Goal: Information Seeking & Learning: Understand process/instructions

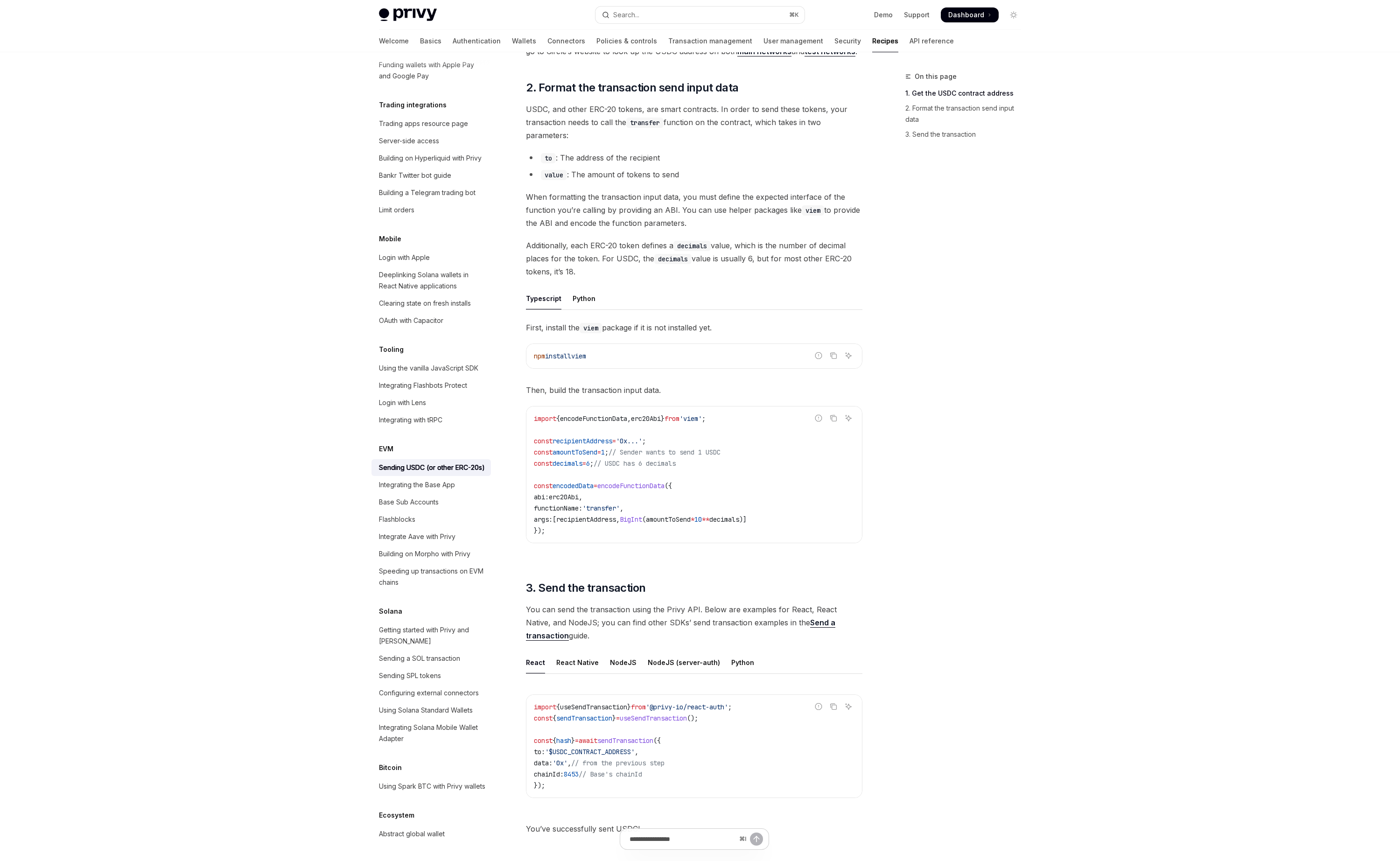
scroll to position [183, 0]
click at [665, 714] on span "useSendTransaction" at bounding box center [654, 717] width 68 height 8
click at [578, 441] on span "recipientAddress" at bounding box center [582, 440] width 60 height 8
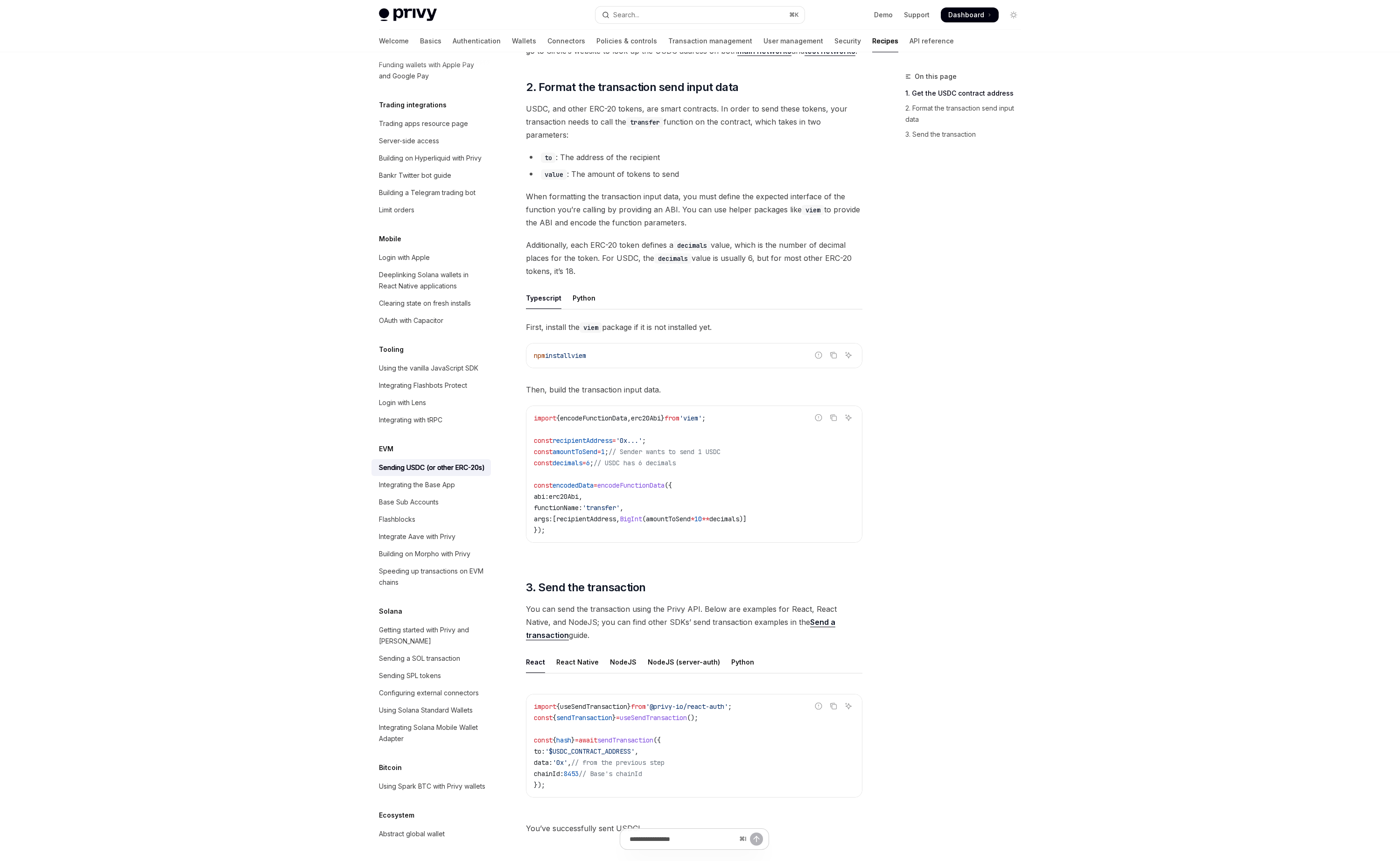
click at [636, 739] on span "sendTransaction" at bounding box center [625, 740] width 56 height 8
click at [651, 714] on span "useSendTransaction" at bounding box center [654, 717] width 68 height 8
copy span "useSendTransaction"
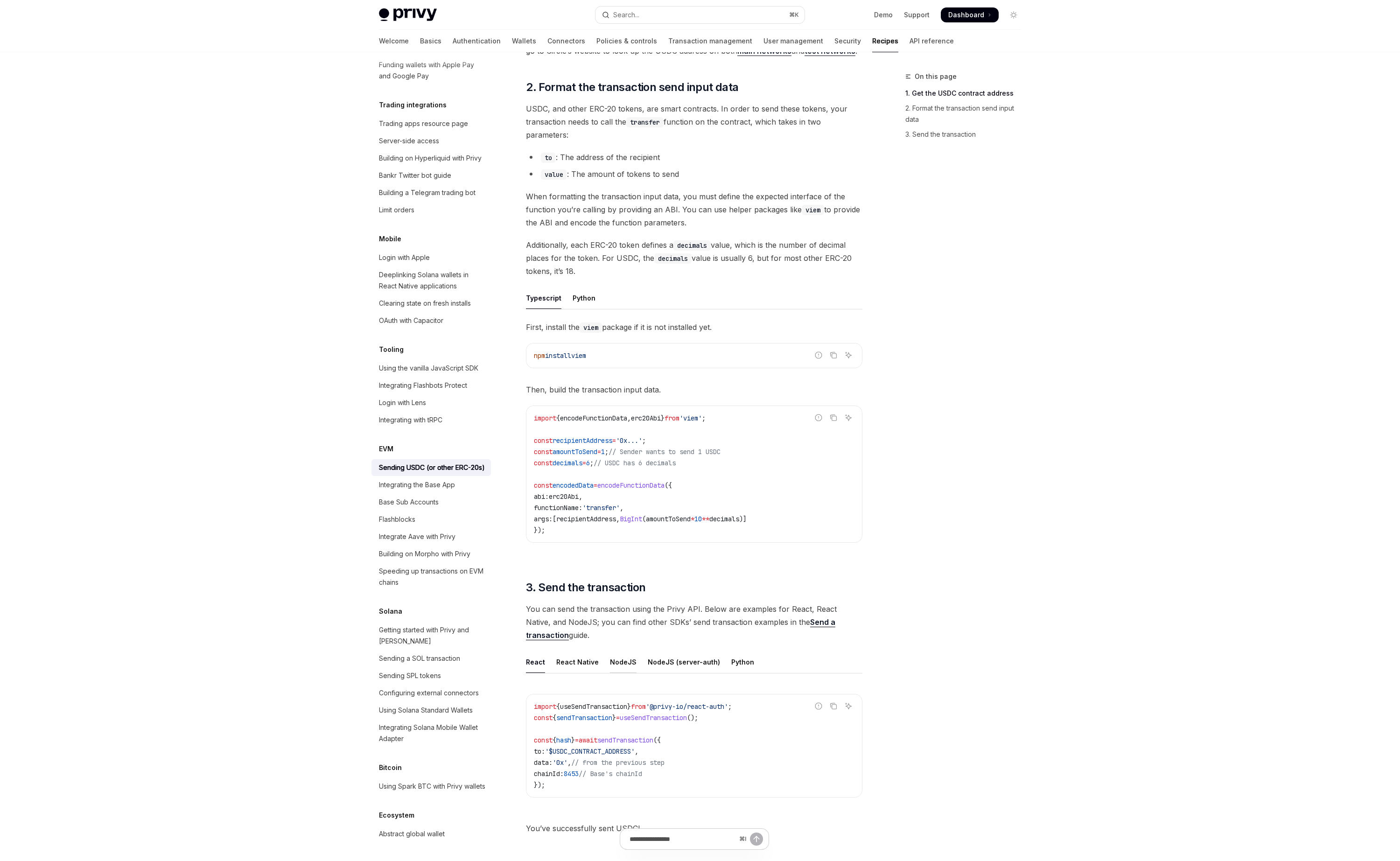
click at [621, 657] on div "NodeJS" at bounding box center [624, 662] width 27 height 22
click at [687, 661] on div "NodeJS (server-auth)" at bounding box center [683, 662] width 72 height 22
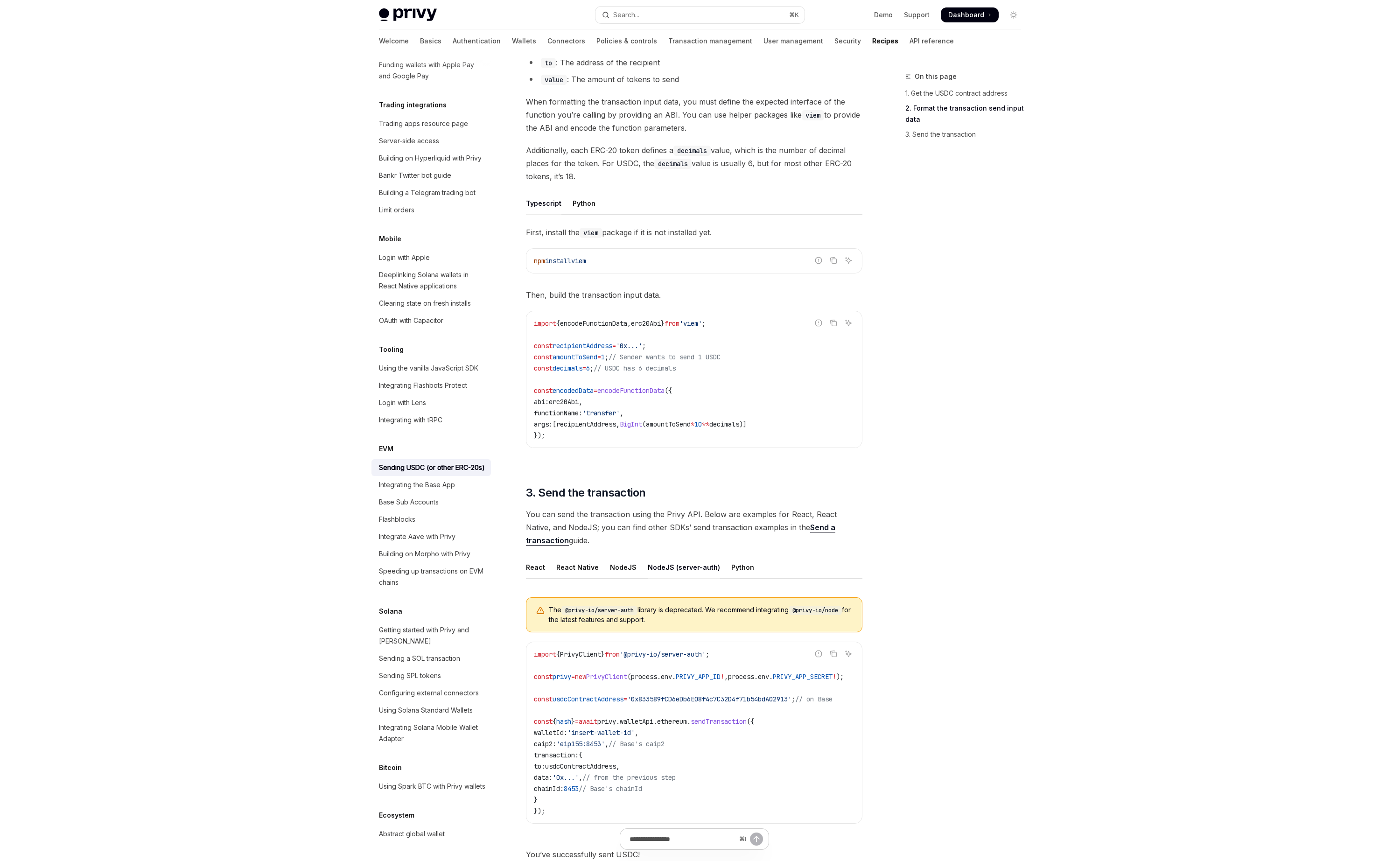
scroll to position [279, 0]
click at [611, 559] on div "NodeJS" at bounding box center [624, 566] width 27 height 22
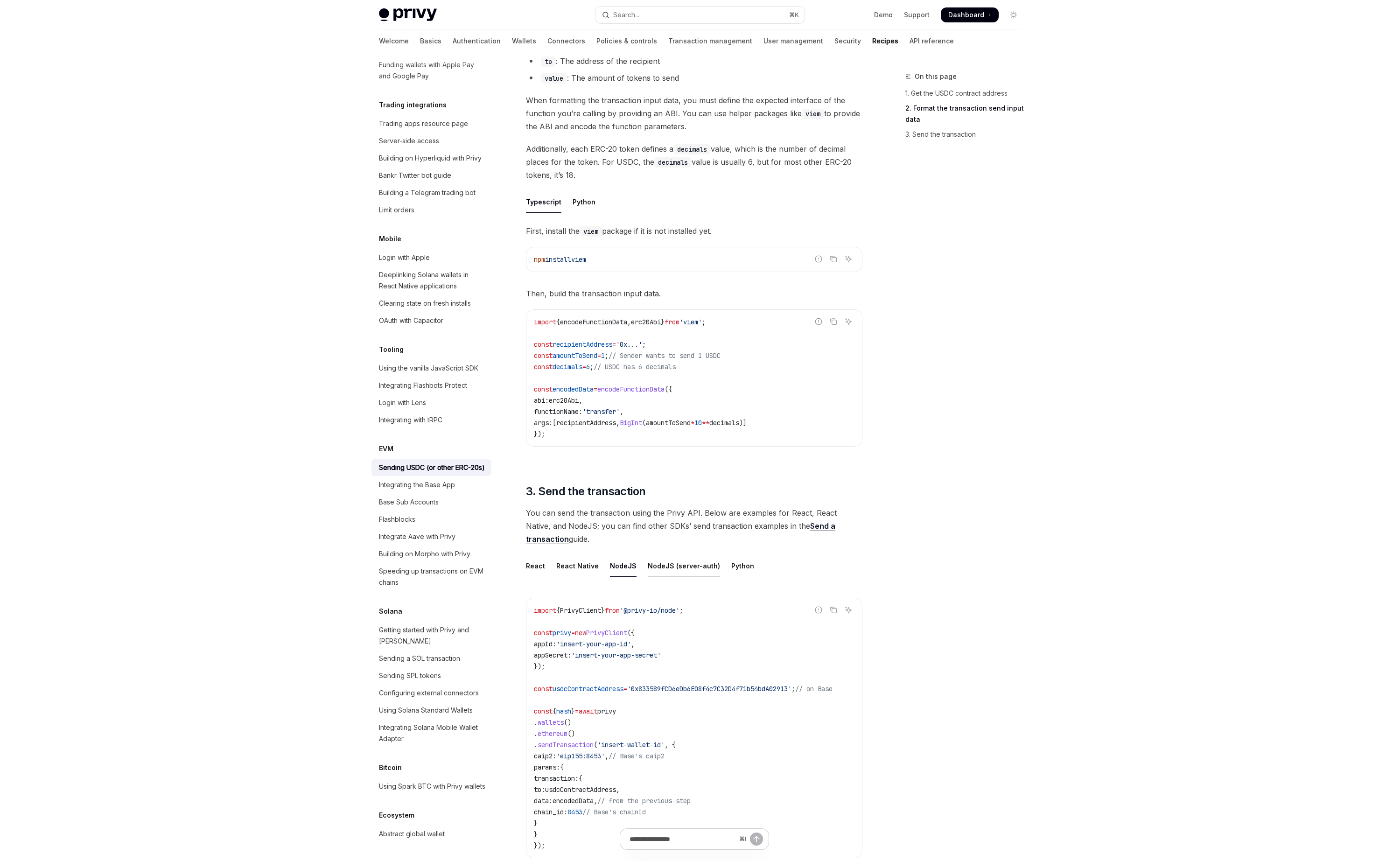
click at [672, 562] on div "NodeJS (server-auth)" at bounding box center [683, 566] width 72 height 22
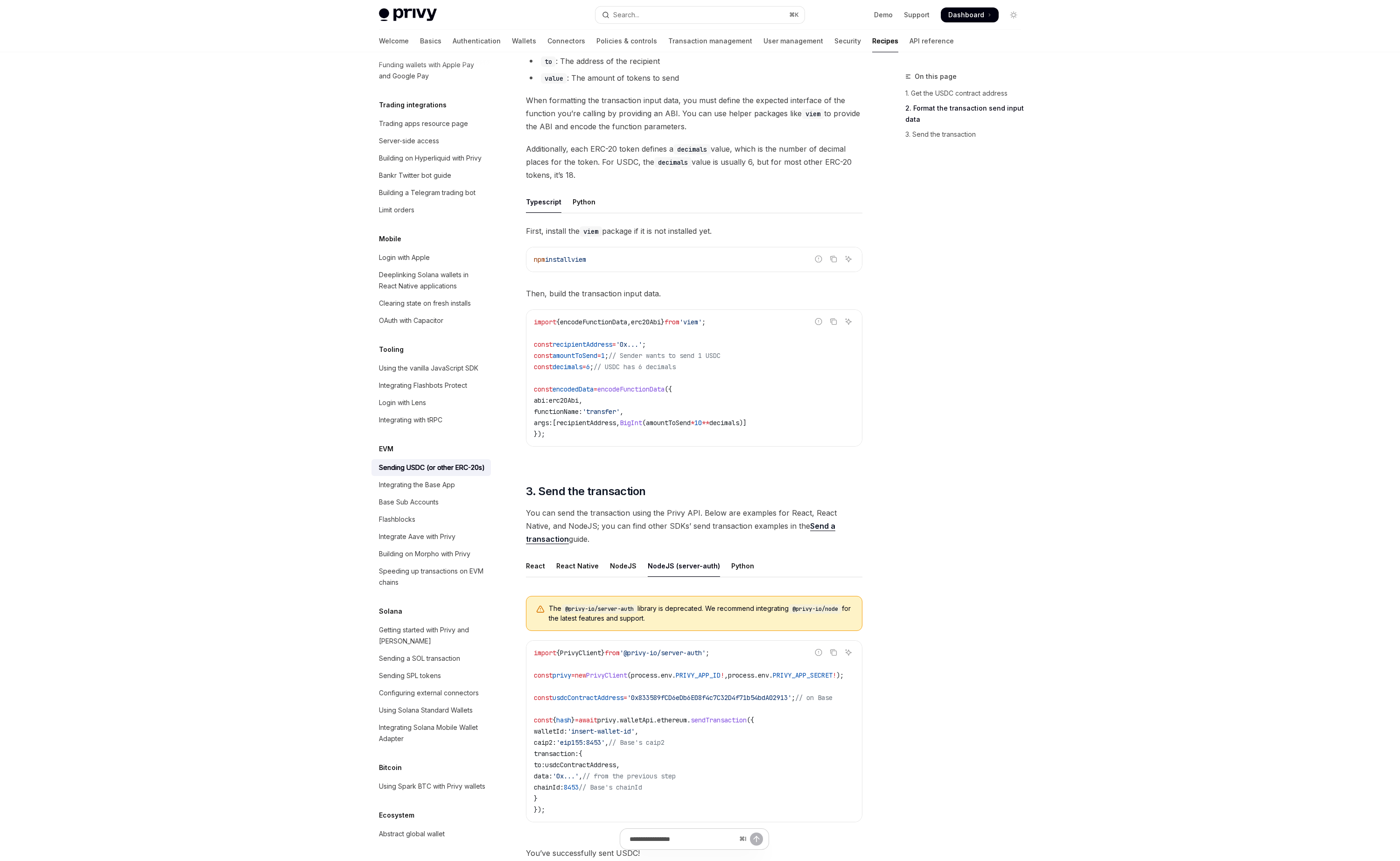
click at [743, 718] on span "sendTransaction" at bounding box center [719, 720] width 56 height 8
type textarea "*"
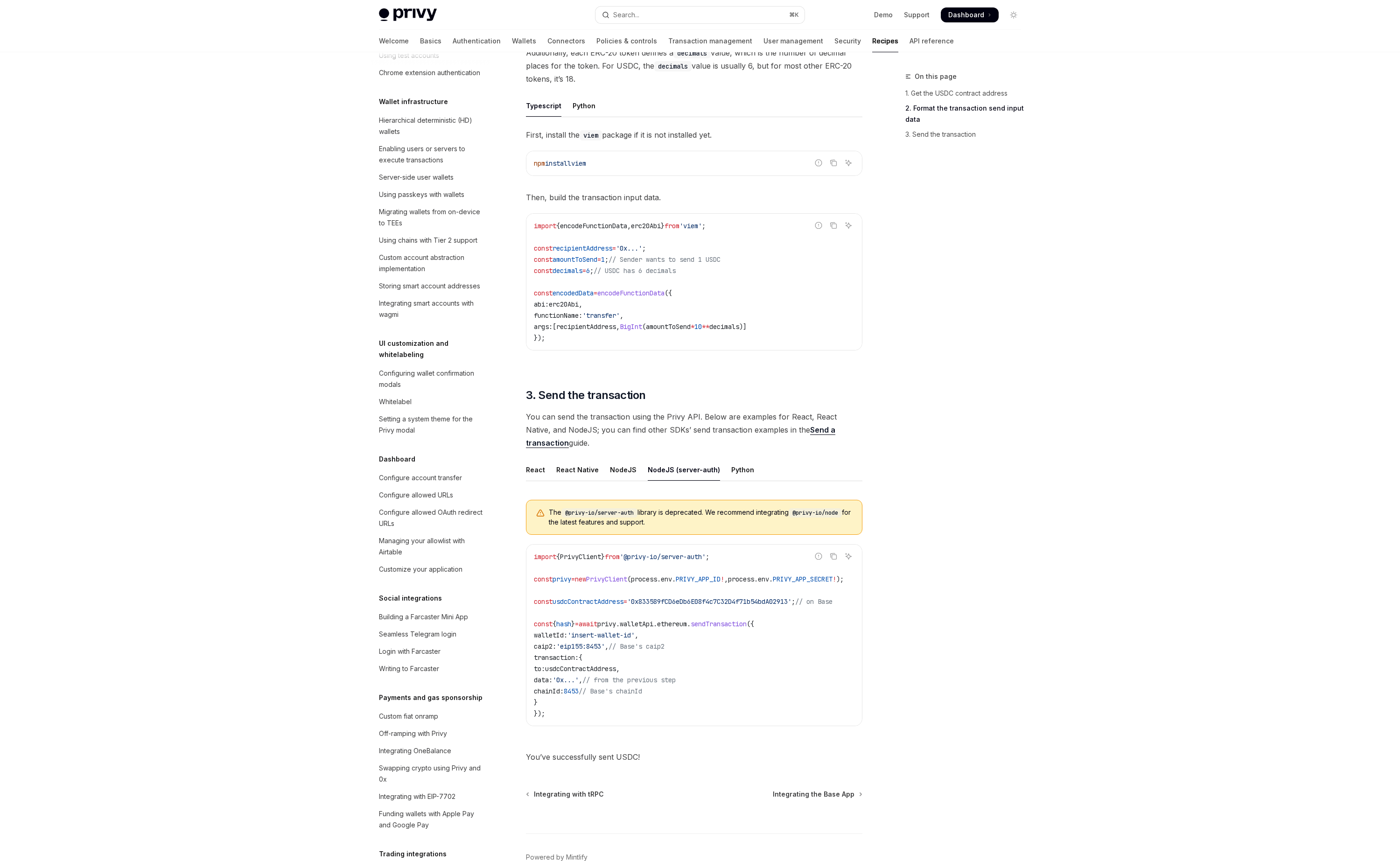
scroll to position [386, 0]
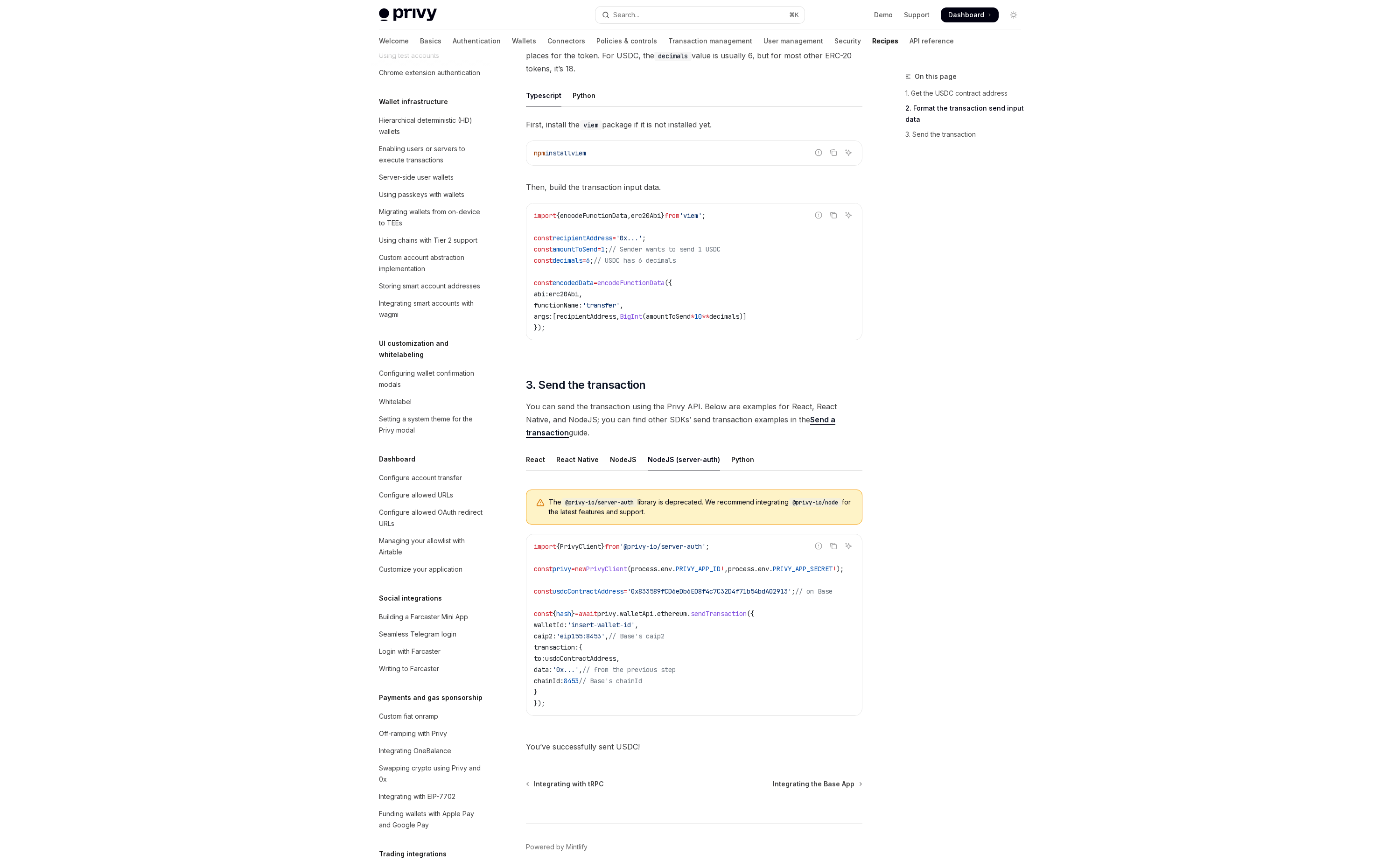
click at [946, 616] on div "On this page 1. Get the USDC contract address 2. Format the transaction send in…" at bounding box center [958, 466] width 142 height 790
click at [179, 660] on div "Skip to main content Privy Docs home page Search... ⌘ K Demo Support Dashboard …" at bounding box center [700, 259] width 1400 height 1290
